Goal: Transaction & Acquisition: Purchase product/service

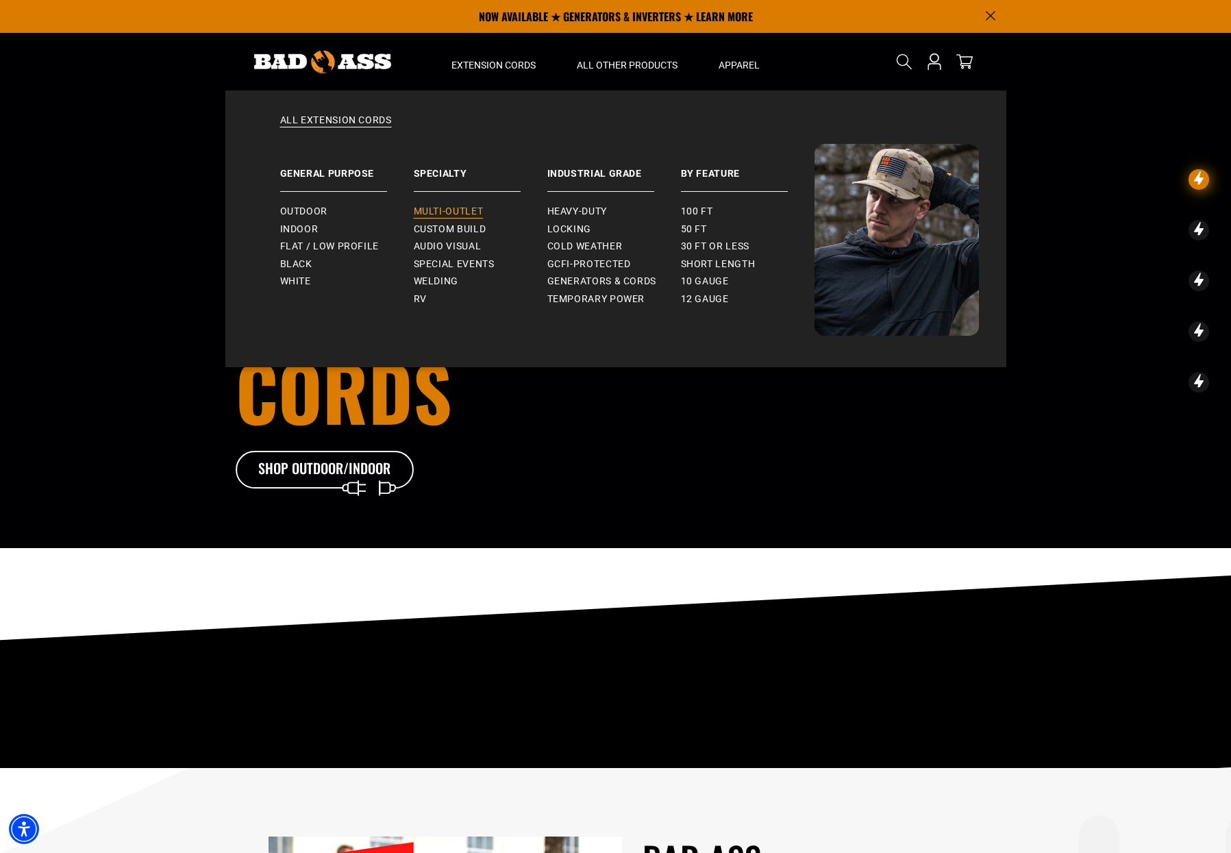
click at [456, 209] on span "Multi-Outlet" at bounding box center [449, 212] width 70 height 12
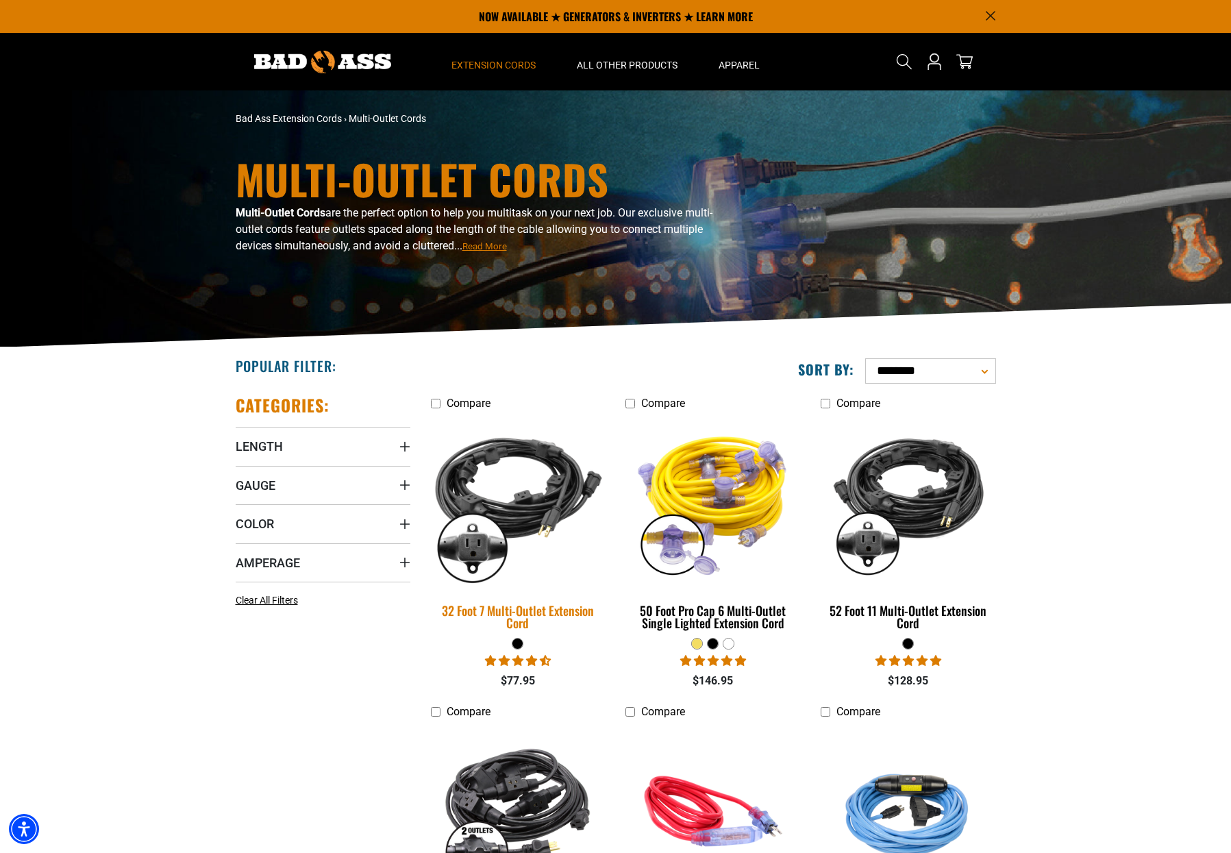
click at [506, 469] on img at bounding box center [518, 502] width 192 height 175
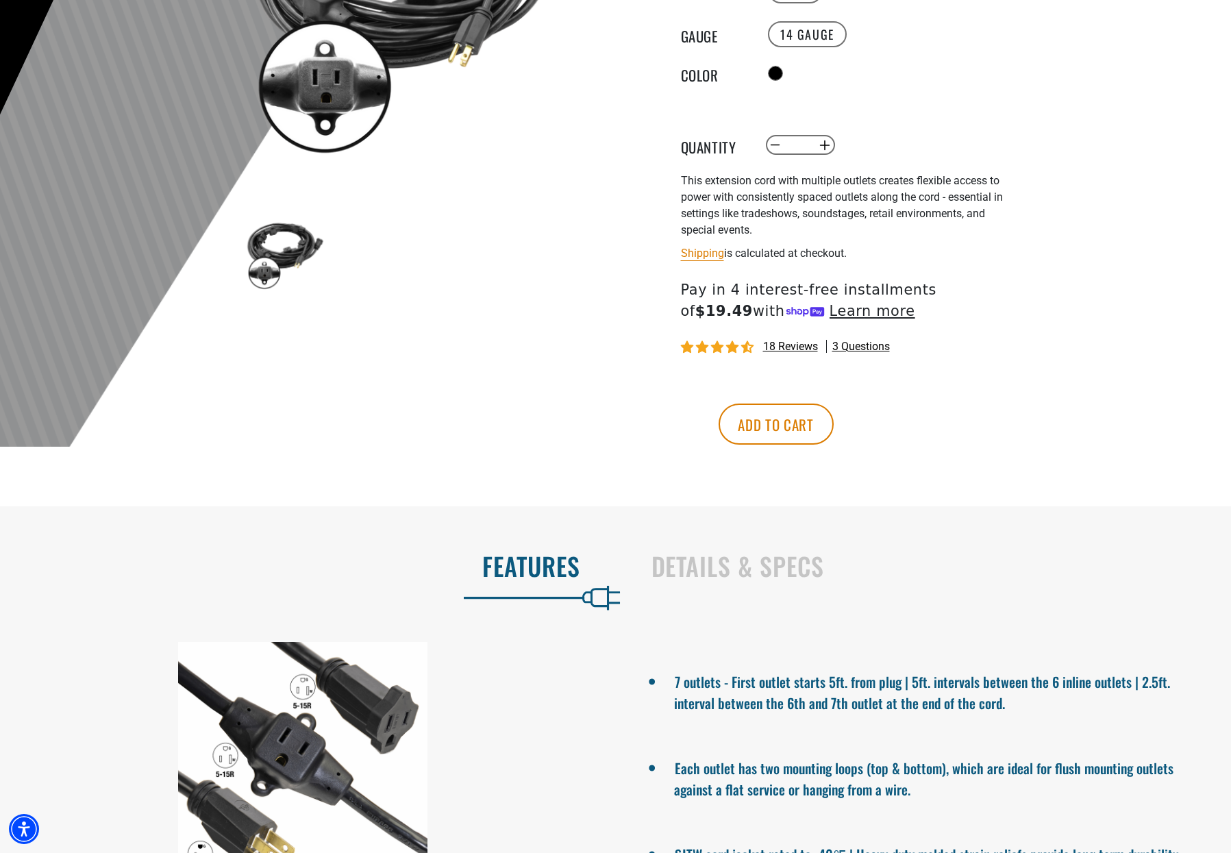
scroll to position [577, 0]
